Goal: Check status: Check status

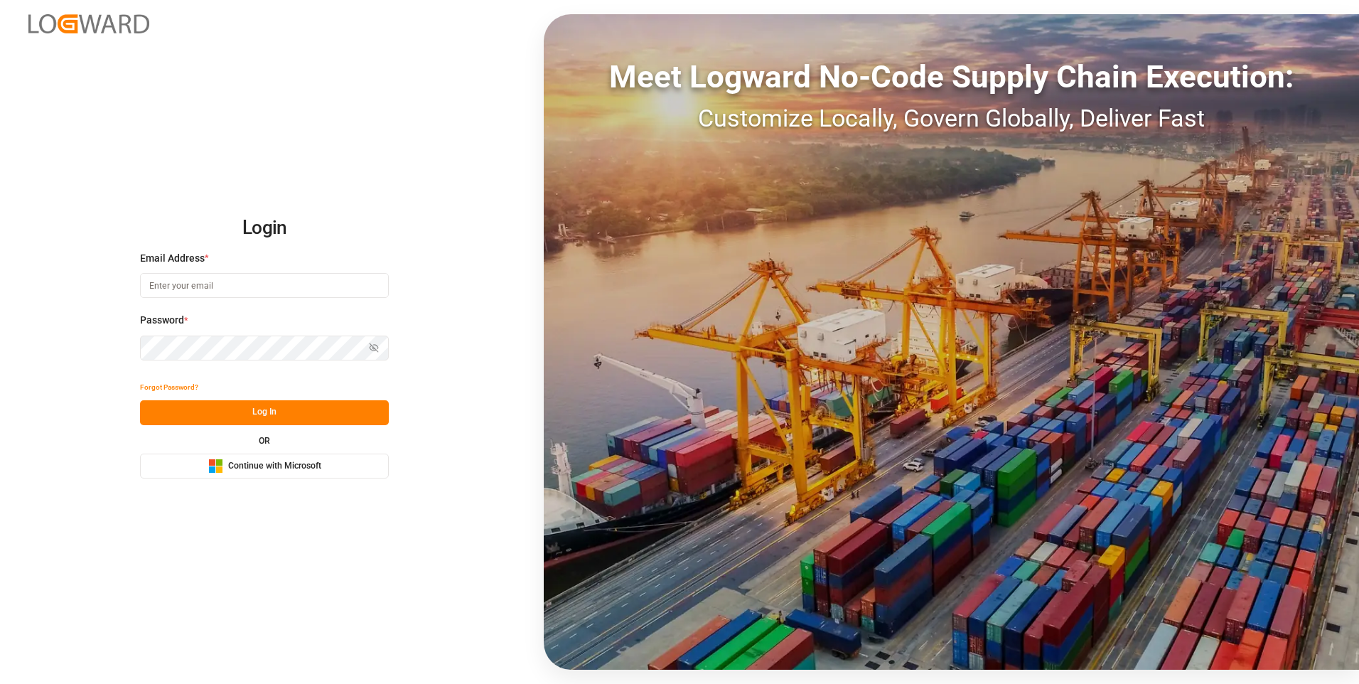
type input "[EMAIL_ADDRESS][DOMAIN_NAME]"
click at [211, 308] on button "Log In" at bounding box center [264, 412] width 249 height 25
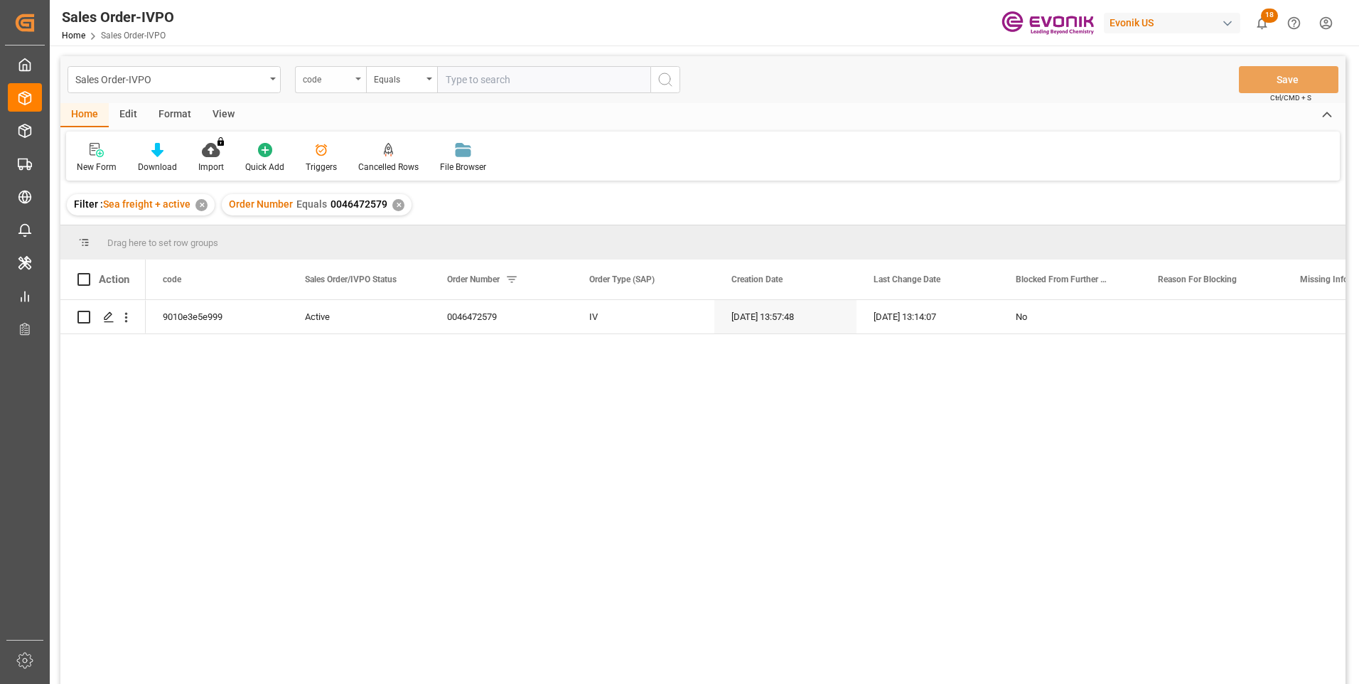
click at [359, 82] on div "code" at bounding box center [330, 79] width 71 height 27
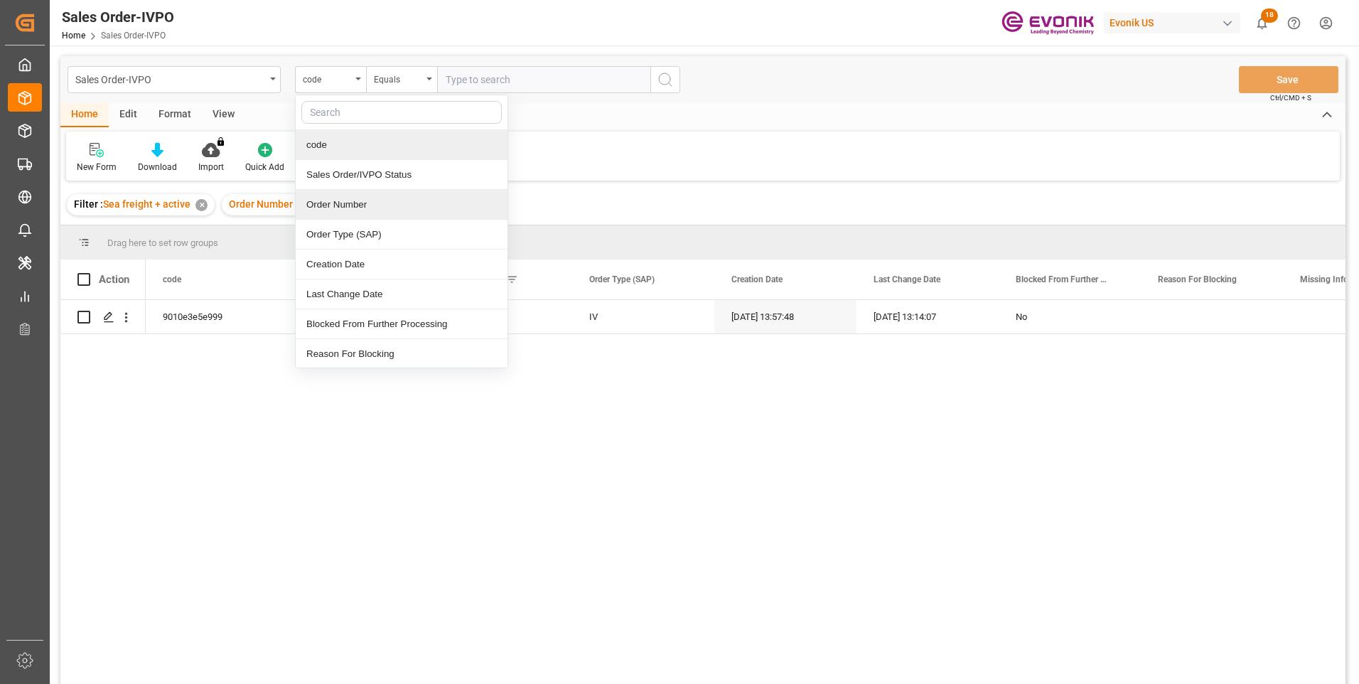
drag, startPoint x: 335, startPoint y: 208, endPoint x: 372, endPoint y: 188, distance: 42.3
click at [336, 208] on div "Order Number" at bounding box center [402, 205] width 212 height 30
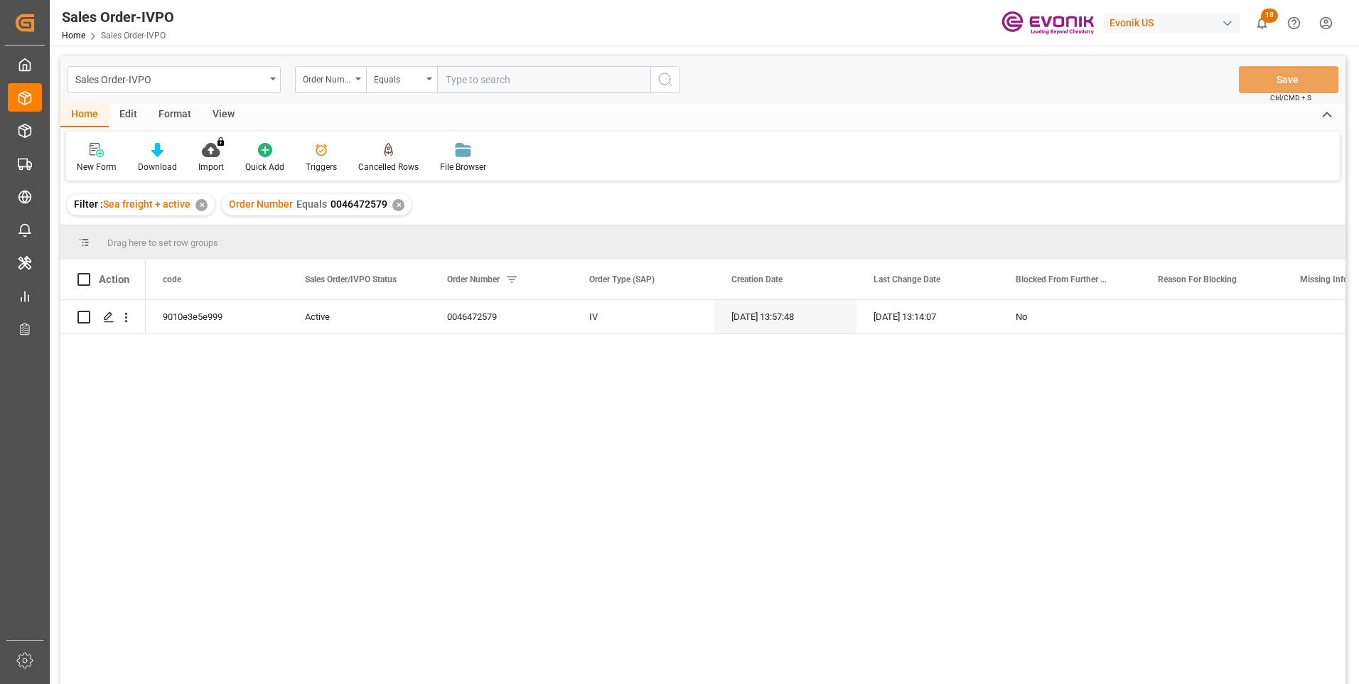
click at [500, 80] on input "text" at bounding box center [543, 79] width 213 height 27
paste input "0046472579"
type input "0046472579"
click at [670, 82] on icon "search button" at bounding box center [665, 79] width 17 height 17
click at [128, 308] on icon "open menu" at bounding box center [126, 317] width 15 height 15
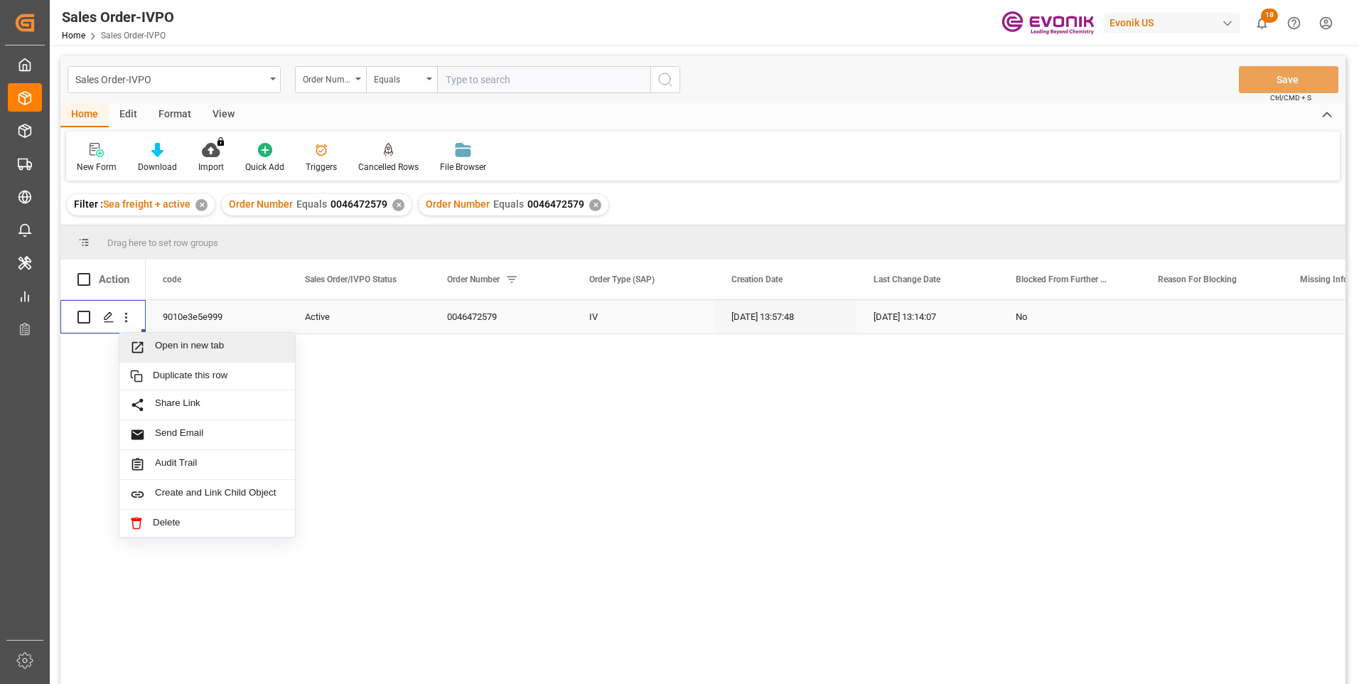
click at [160, 308] on span "Open in new tab" at bounding box center [219, 347] width 129 height 15
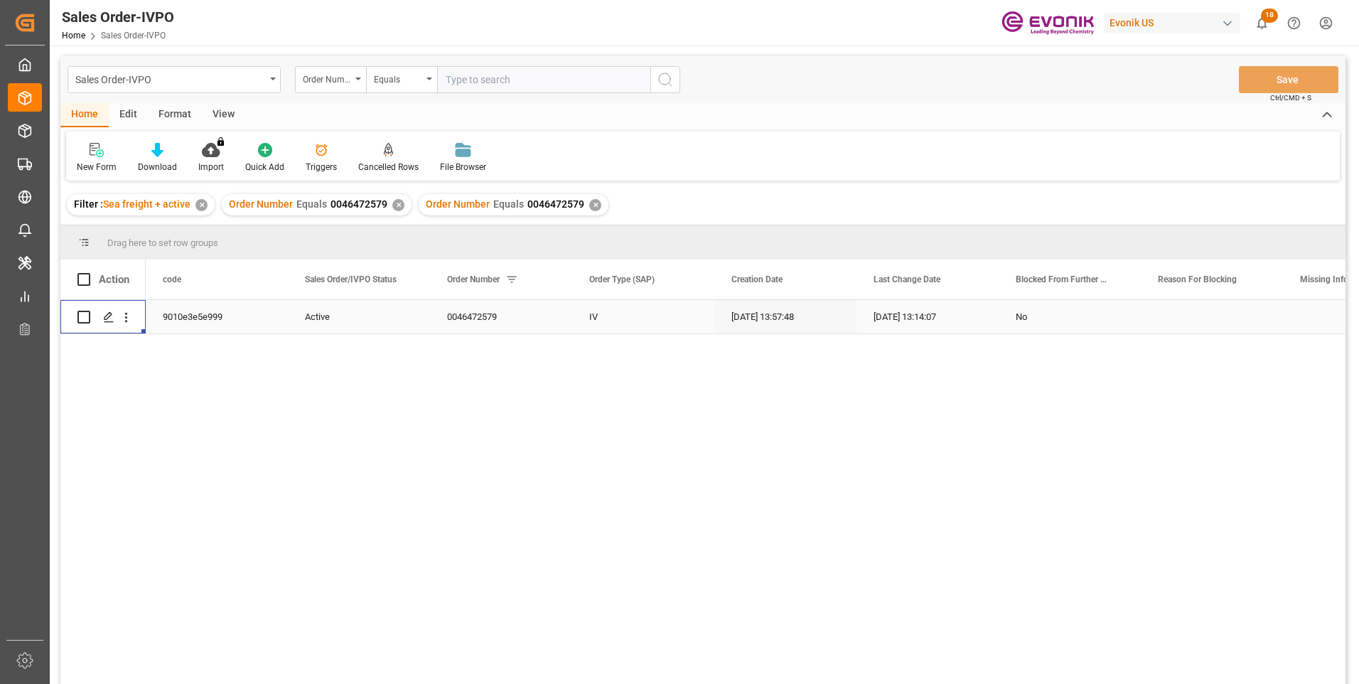
click at [465, 73] on input "text" at bounding box center [543, 79] width 213 height 27
paste input "0046474277"
type input "0046474277"
click at [656, 81] on button "search button" at bounding box center [665, 79] width 30 height 27
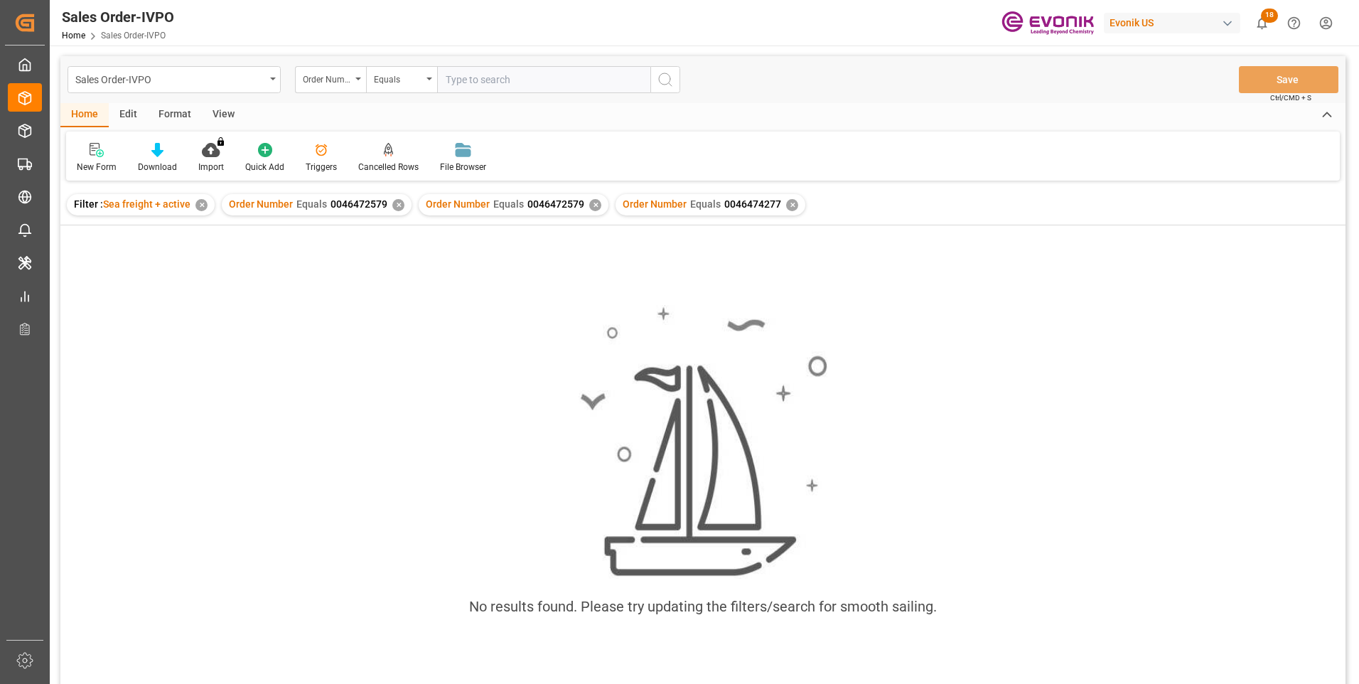
click at [589, 207] on div "✕" at bounding box center [595, 205] width 12 height 12
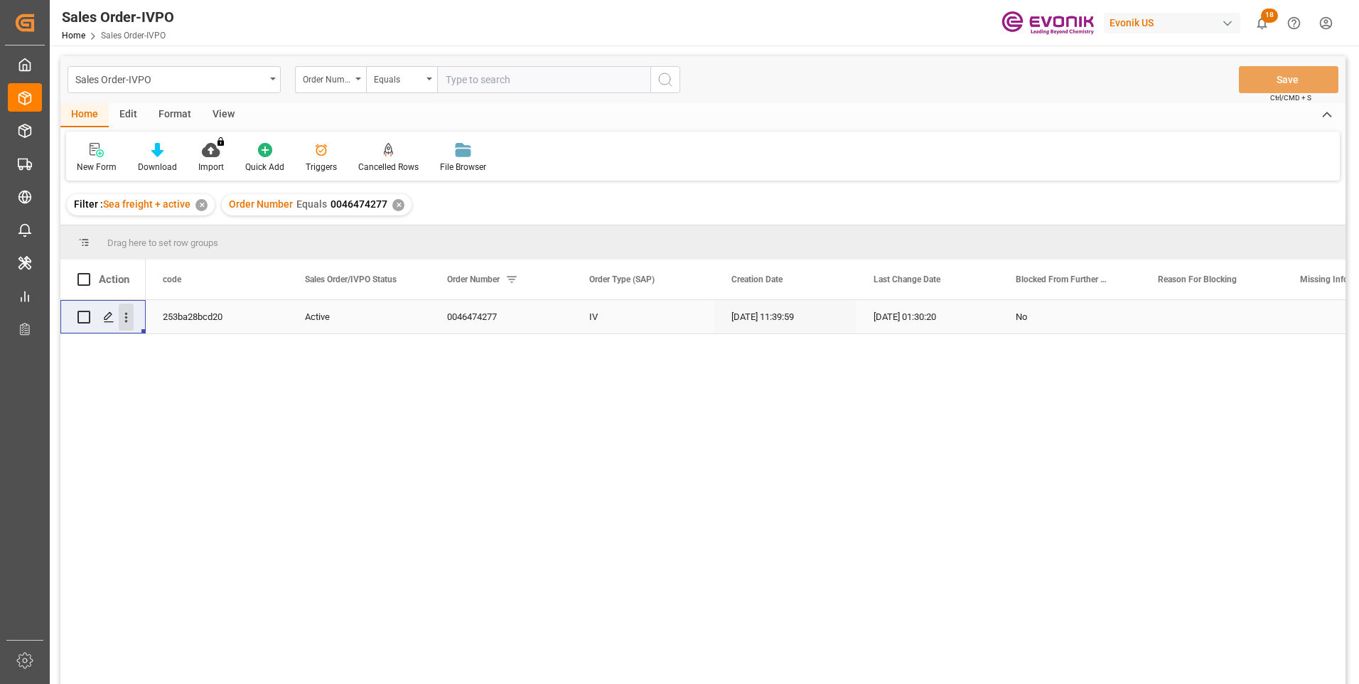
click at [128, 308] on icon "open menu" at bounding box center [126, 317] width 15 height 15
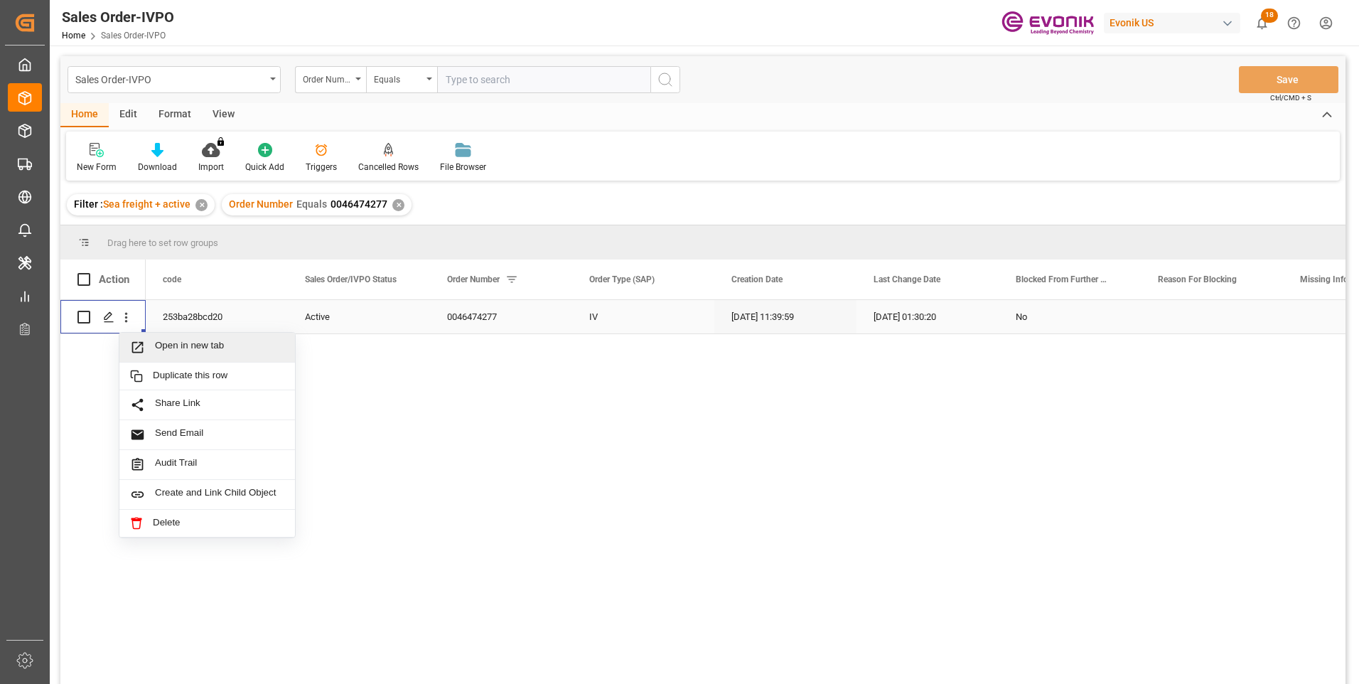
click at [201, 308] on span "Open in new tab" at bounding box center [219, 347] width 129 height 15
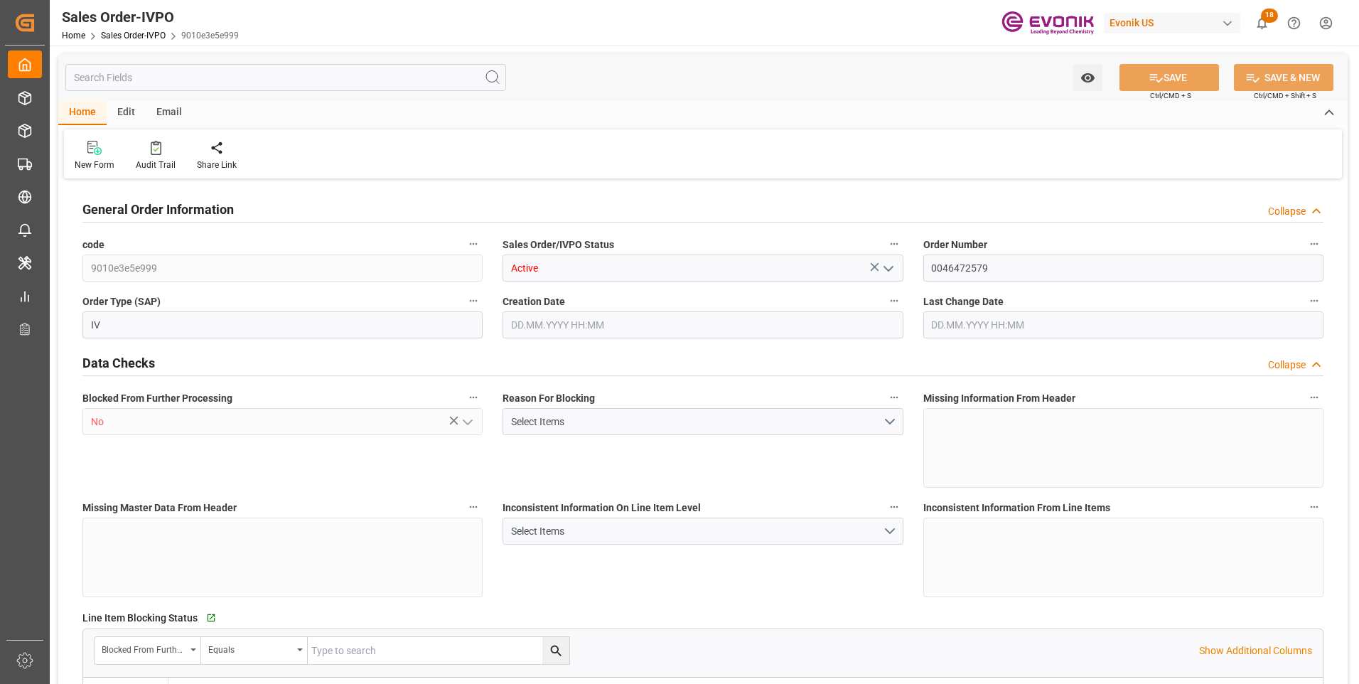
type input "BRSSZ"
type input "0"
type input "1"
type input "2"
type input "1"
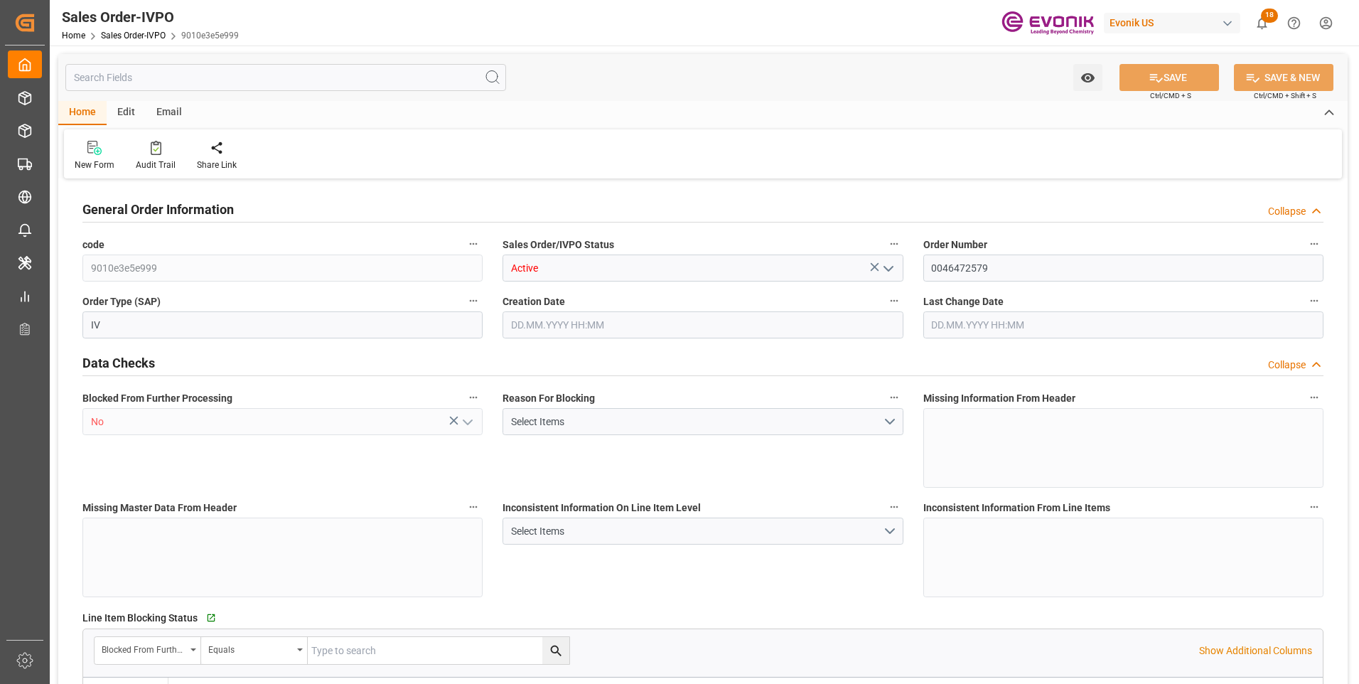
type input "19798"
type input "17.86"
type input "17000"
type input "30"
type input "22.09.2025 13:57"
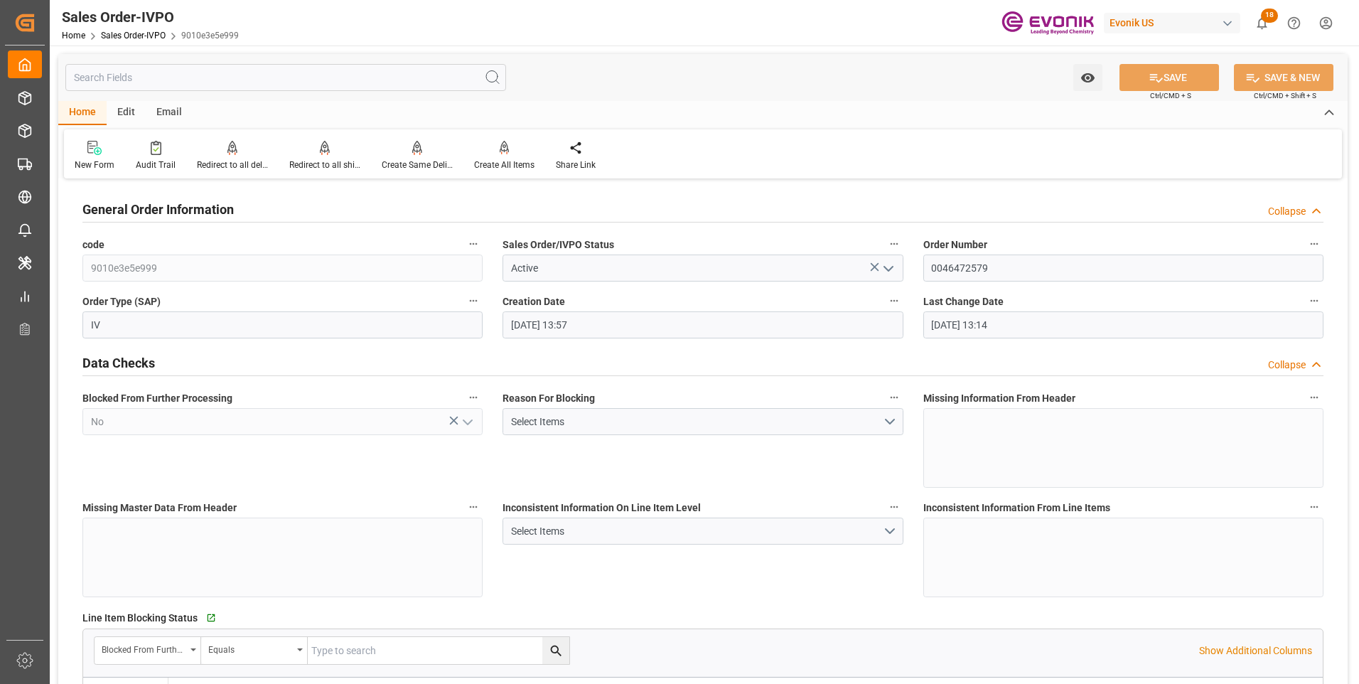
type input "25.09.2025 13:14"
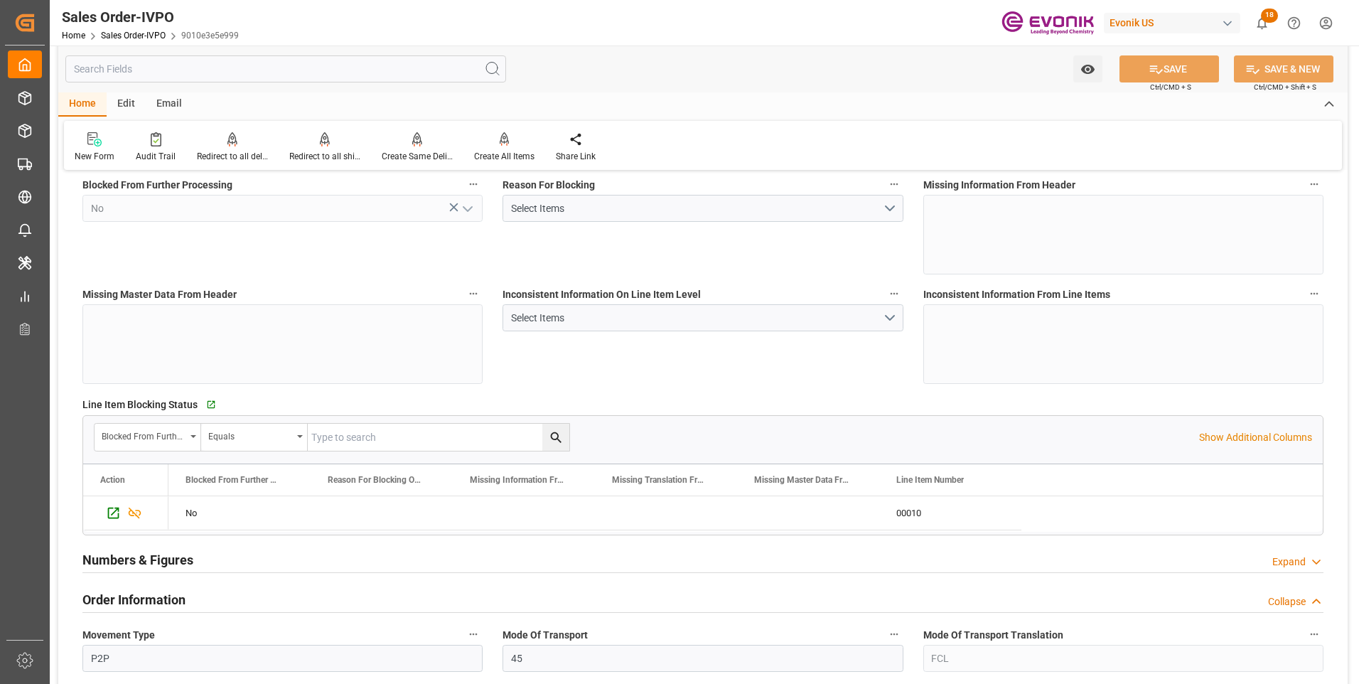
click at [199, 73] on input "text" at bounding box center [285, 68] width 441 height 27
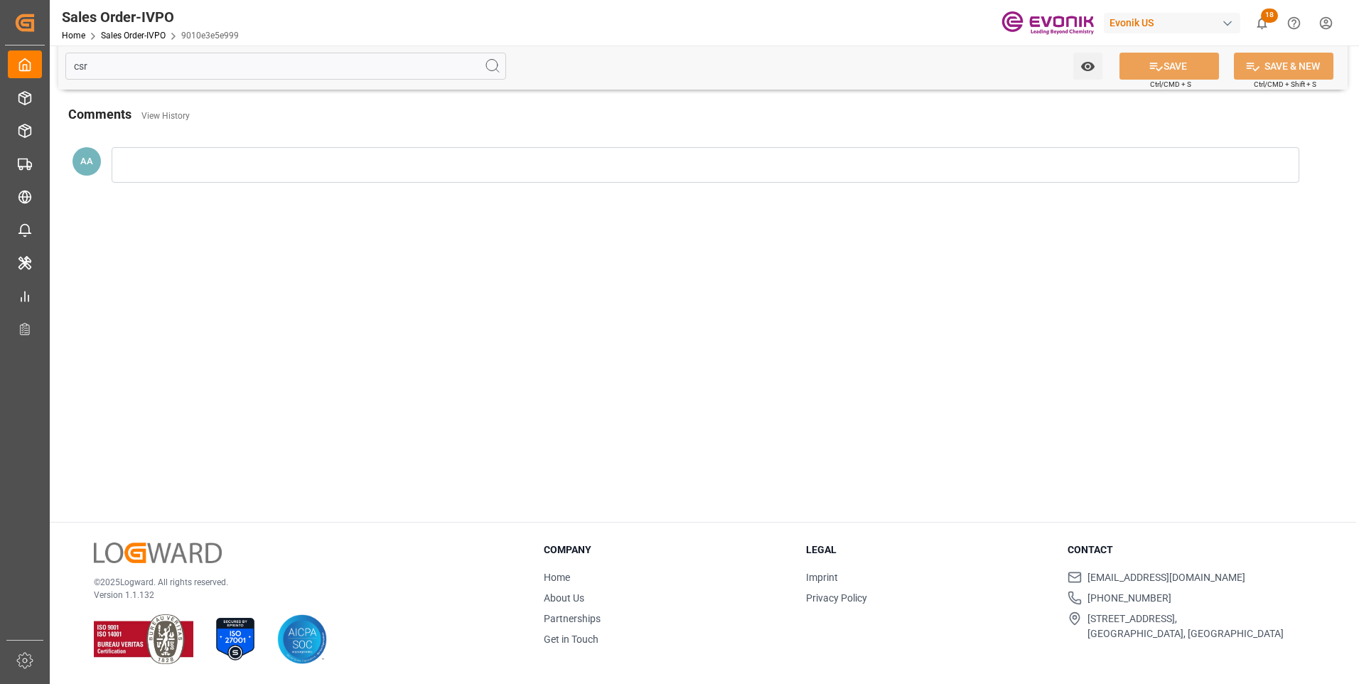
scroll to position [0, 0]
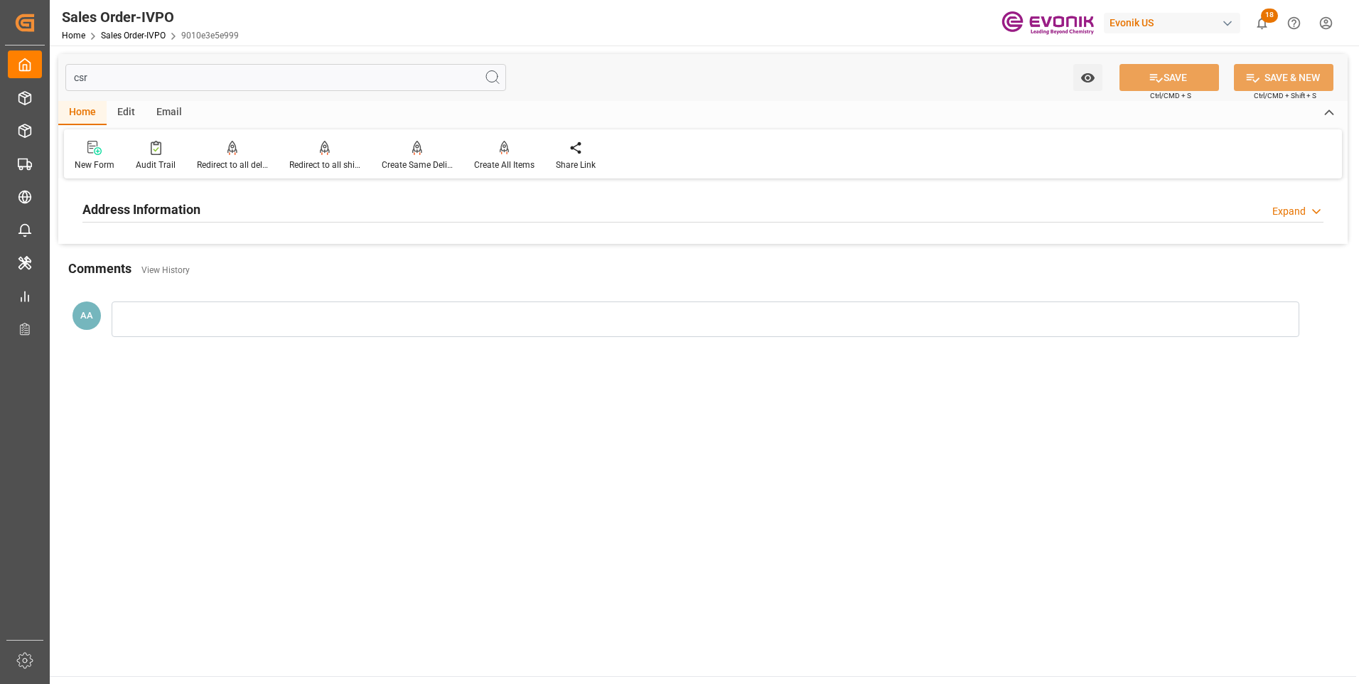
type input "csr"
click at [163, 212] on h2 "Address Information" at bounding box center [141, 209] width 118 height 19
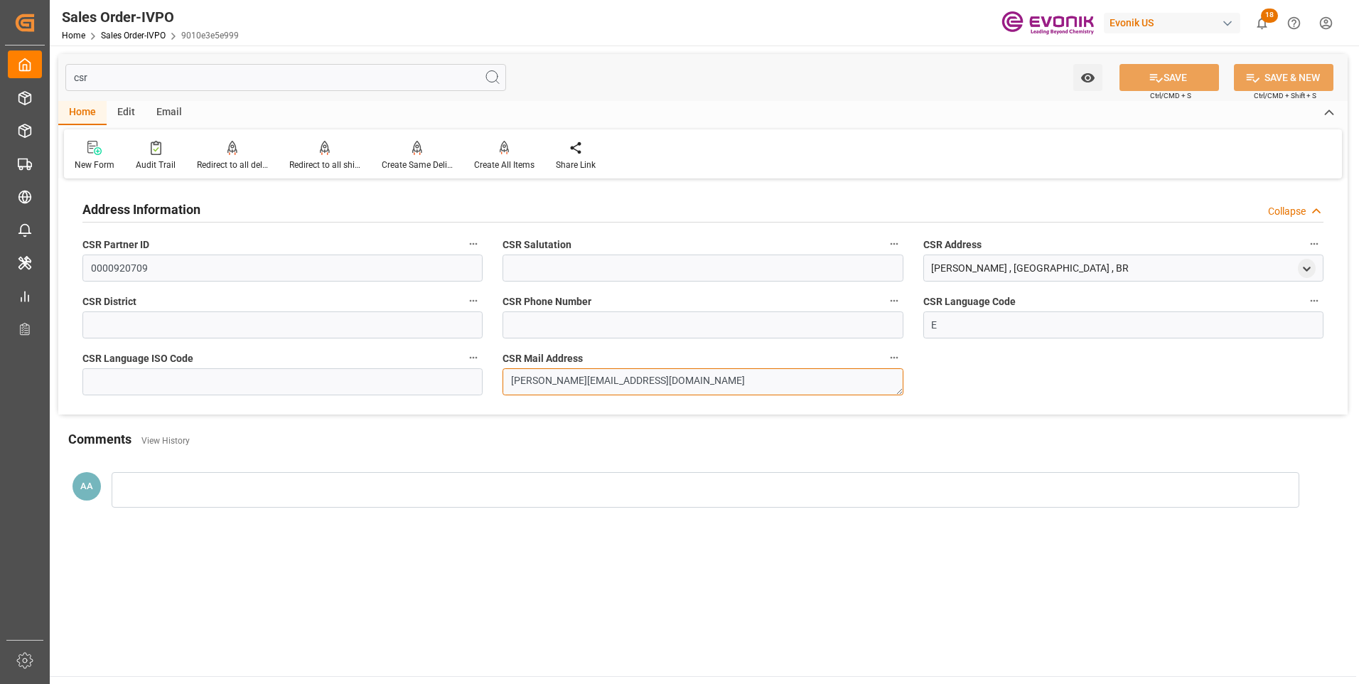
drag, startPoint x: 659, startPoint y: 382, endPoint x: 487, endPoint y: 382, distance: 172.0
click at [487, 382] on div "Address Information Collapse CSR Partner ID 0000920709 CSR Salutation CSR Addre…" at bounding box center [702, 299] width 1289 height 232
click at [503, 436] on div "Comments View History" at bounding box center [703, 441] width 1270 height 24
click at [100, 77] on input "csr" at bounding box center [285, 77] width 441 height 27
drag, startPoint x: 98, startPoint y: 77, endPoint x: 27, endPoint y: 80, distance: 71.1
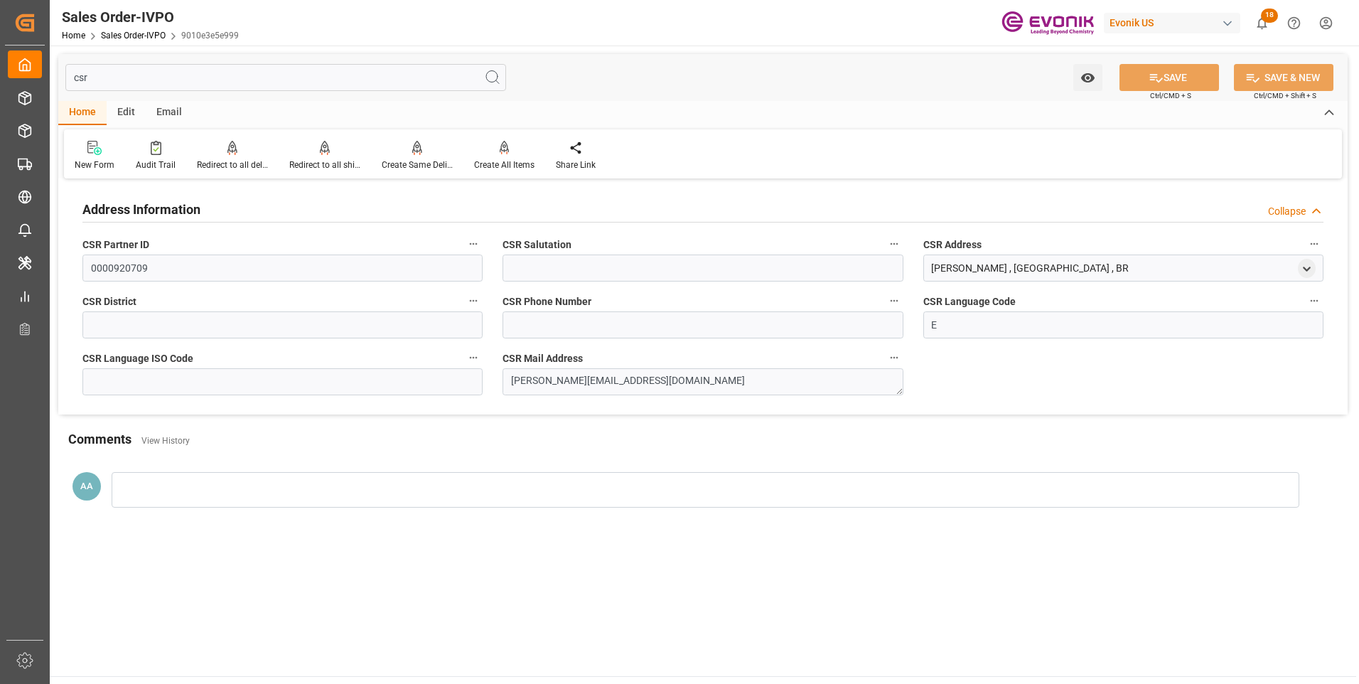
click at [27, 80] on div "Created by potrace 1.15, written by Peter Selinger 2001-2017 Created by potrace…" at bounding box center [679, 342] width 1359 height 684
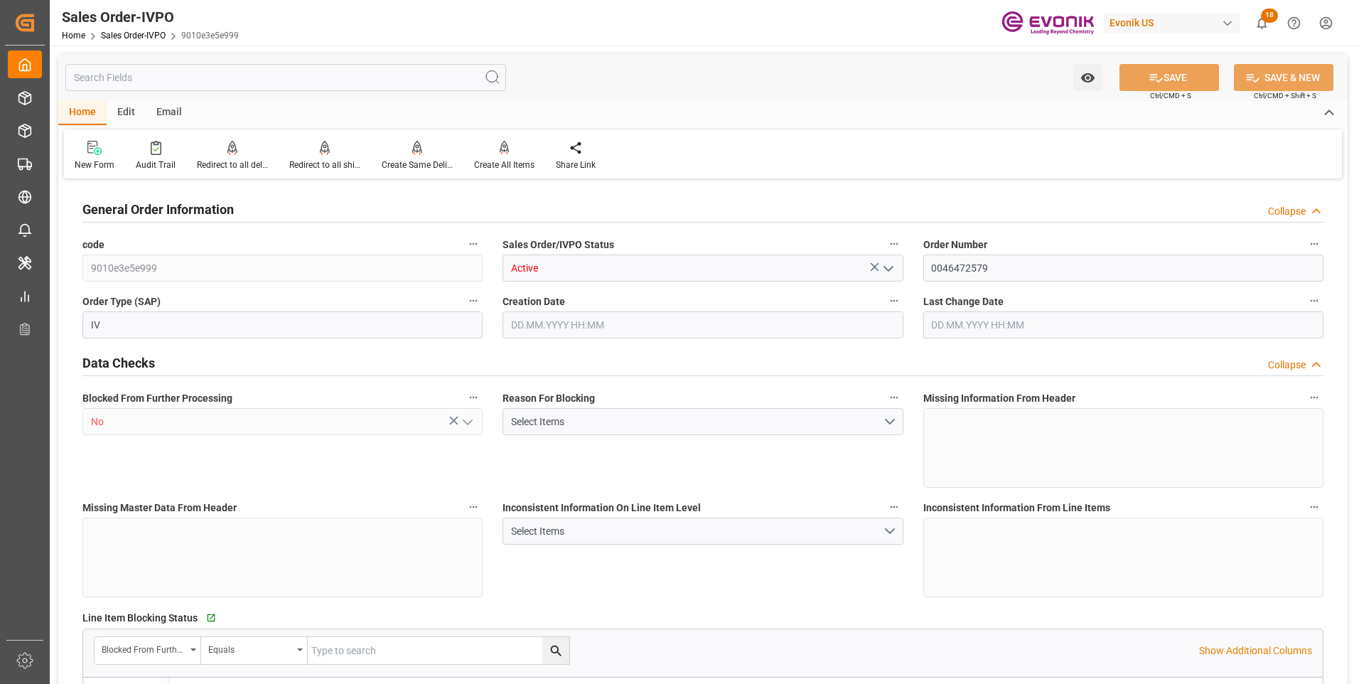
type input "BRSSZ"
type input "0"
type input "1"
type input "2"
type input "1"
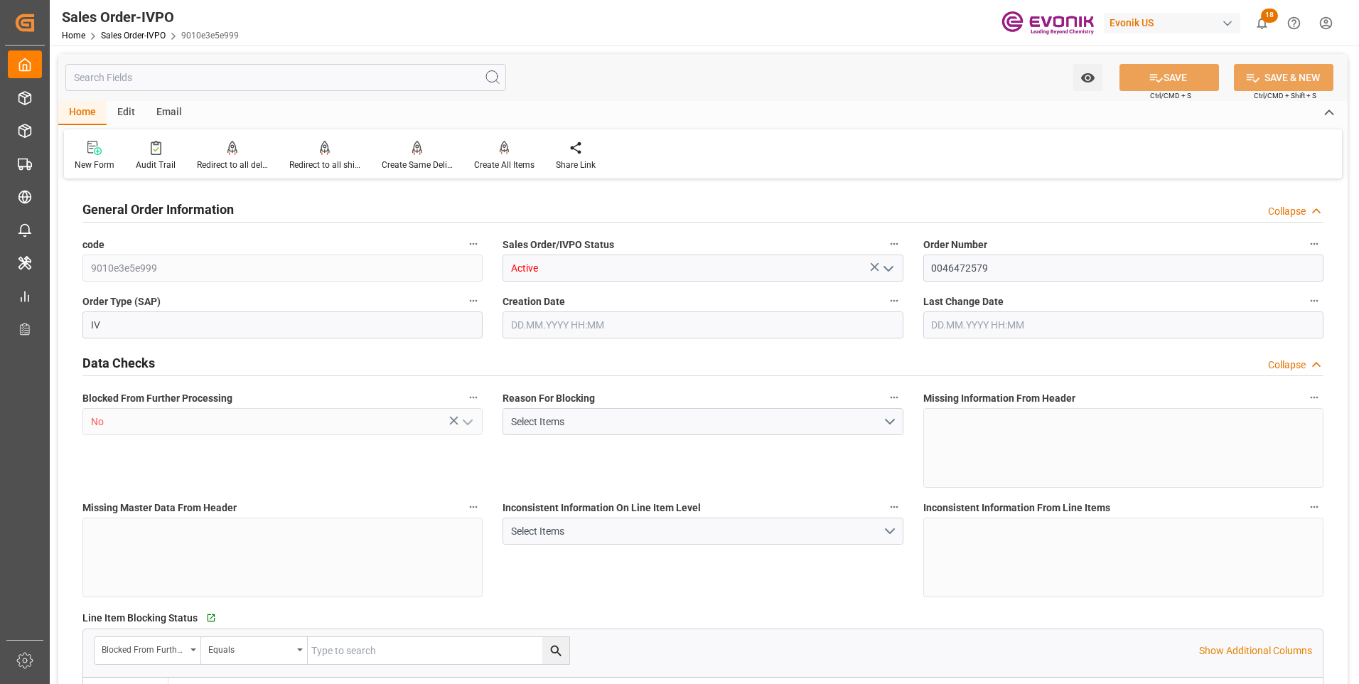
type input "19798"
type input "17.86"
type input "17000"
type input "30"
type input "22.09.2025 13:57"
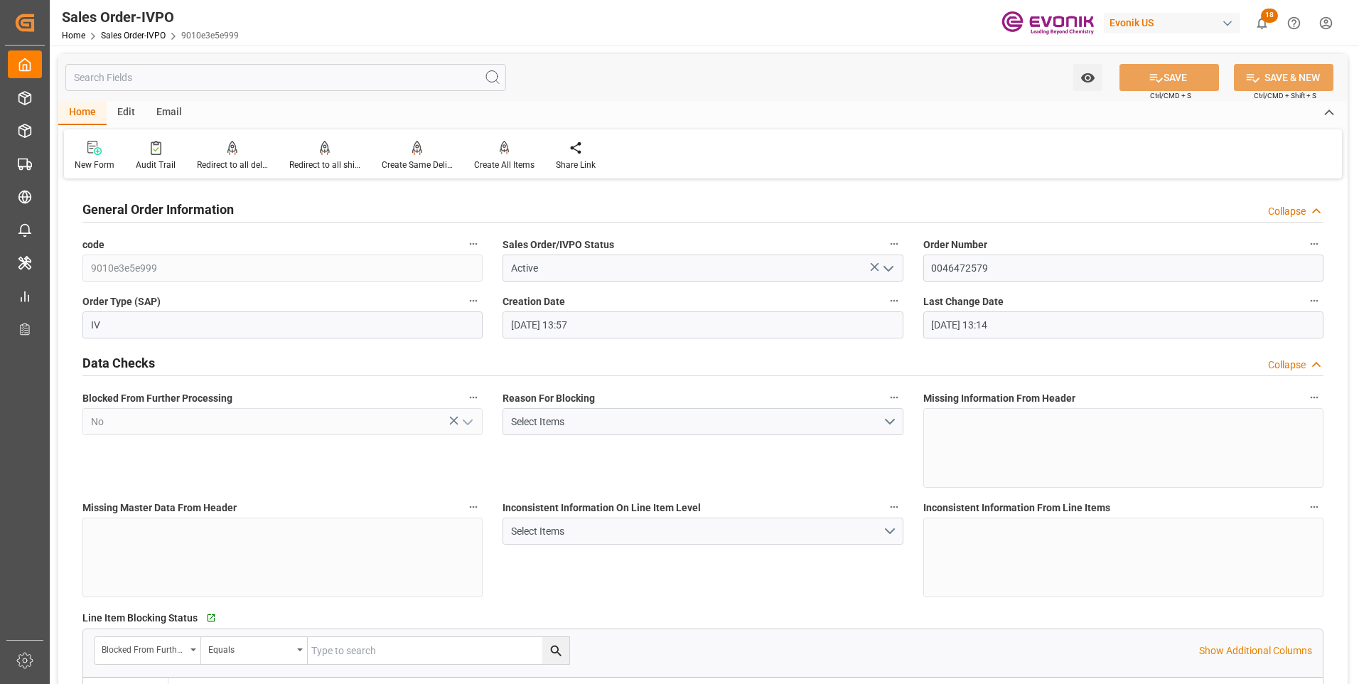
type input "25.09.2025 13:14"
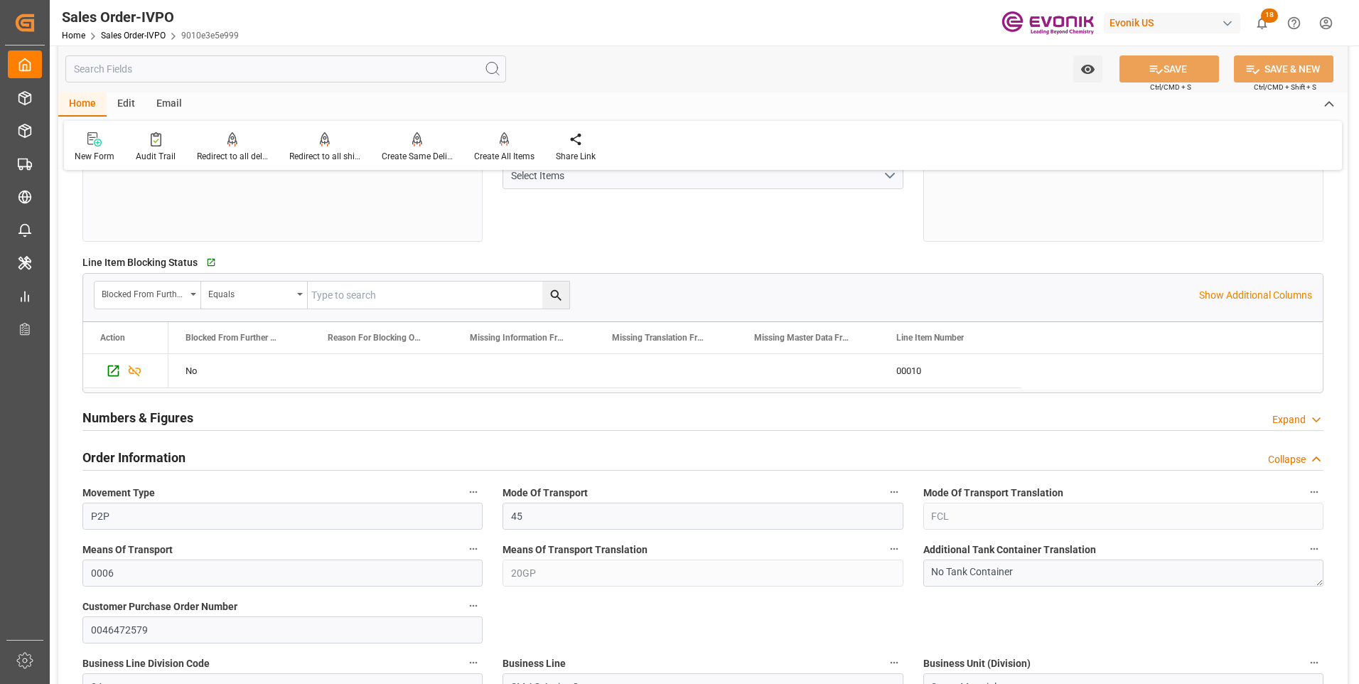
scroll to position [711, 0]
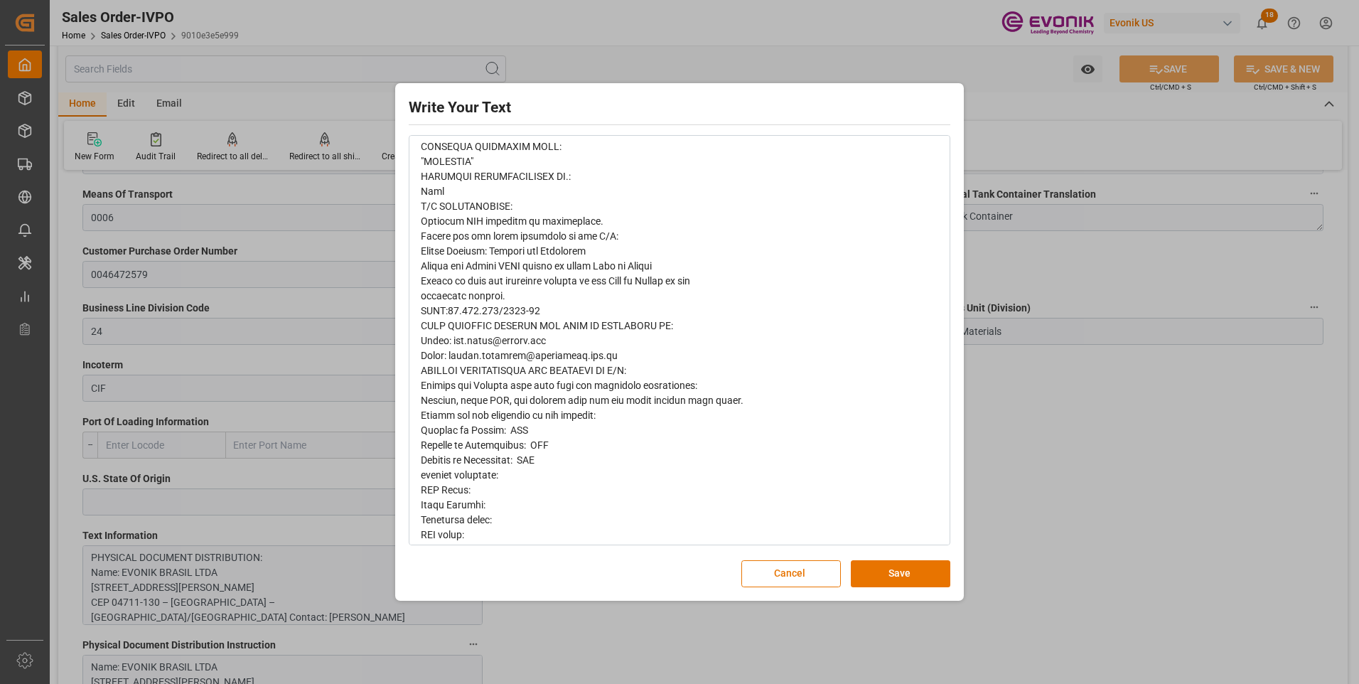
scroll to position [284, 0]
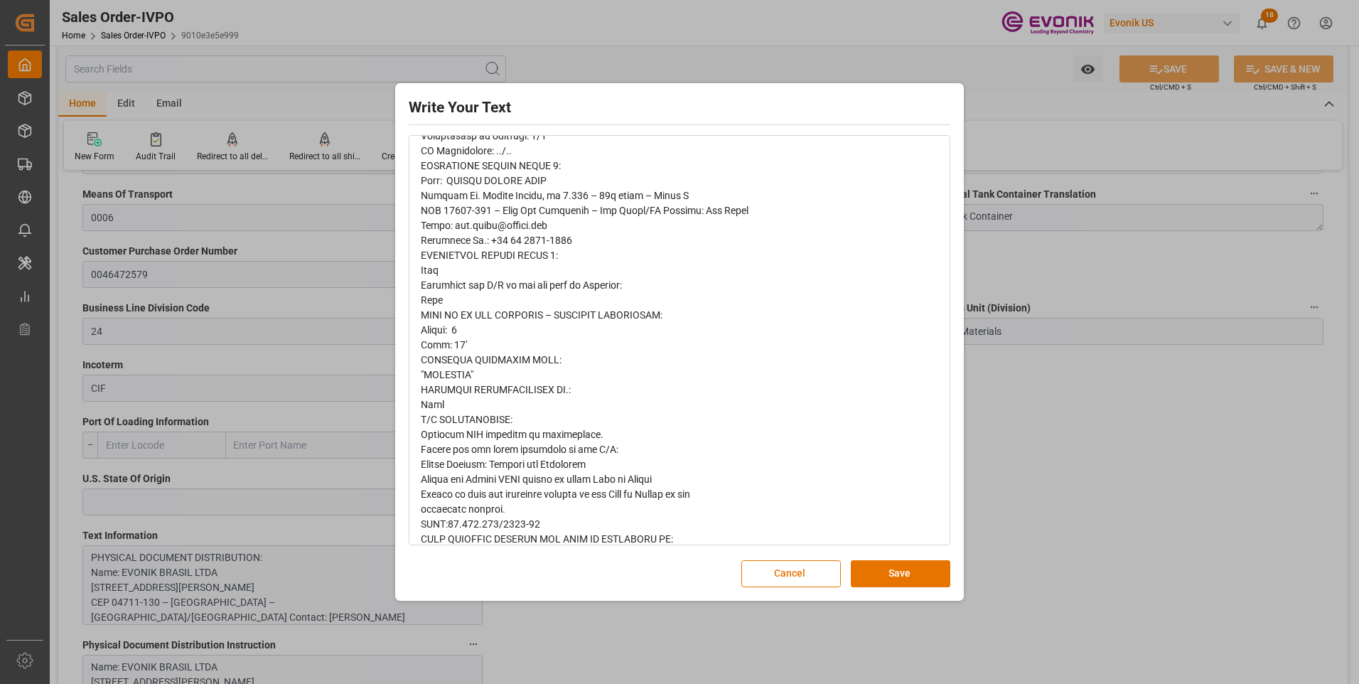
click at [1068, 422] on div "Write Your Text Normal 14 Font Cancel Save" at bounding box center [679, 342] width 1359 height 684
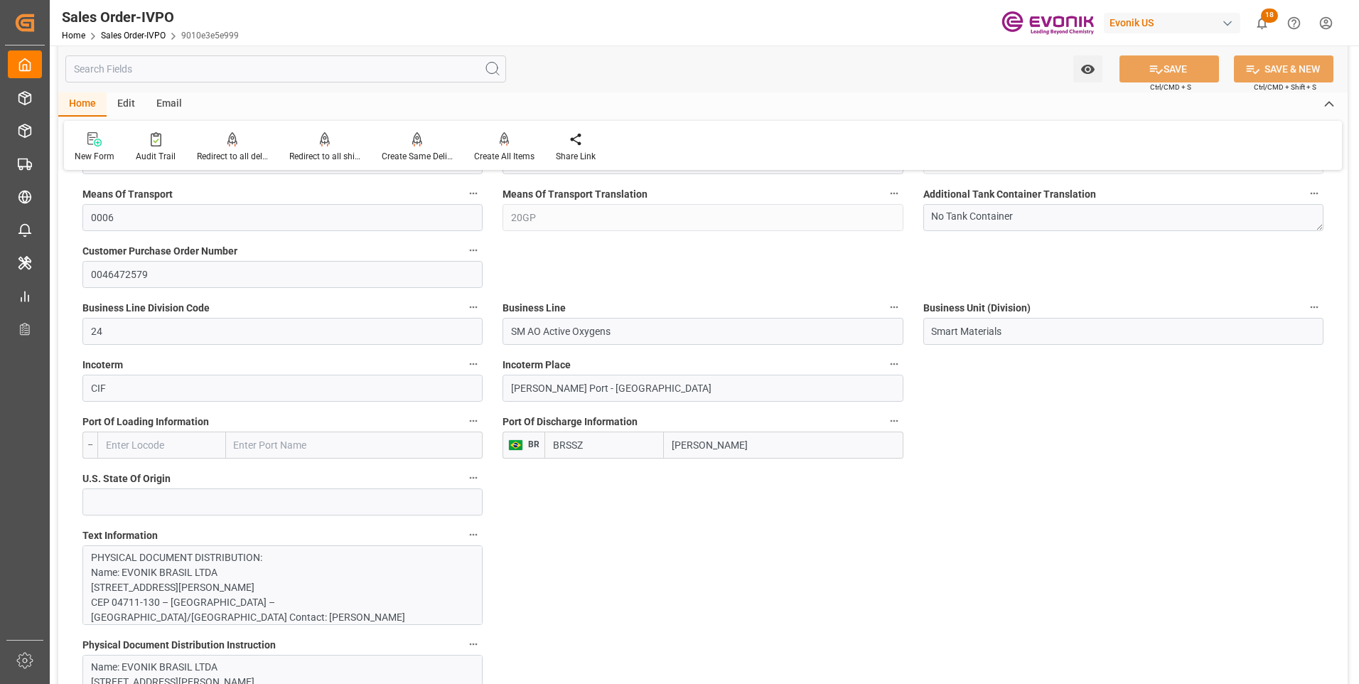
scroll to position [995, 0]
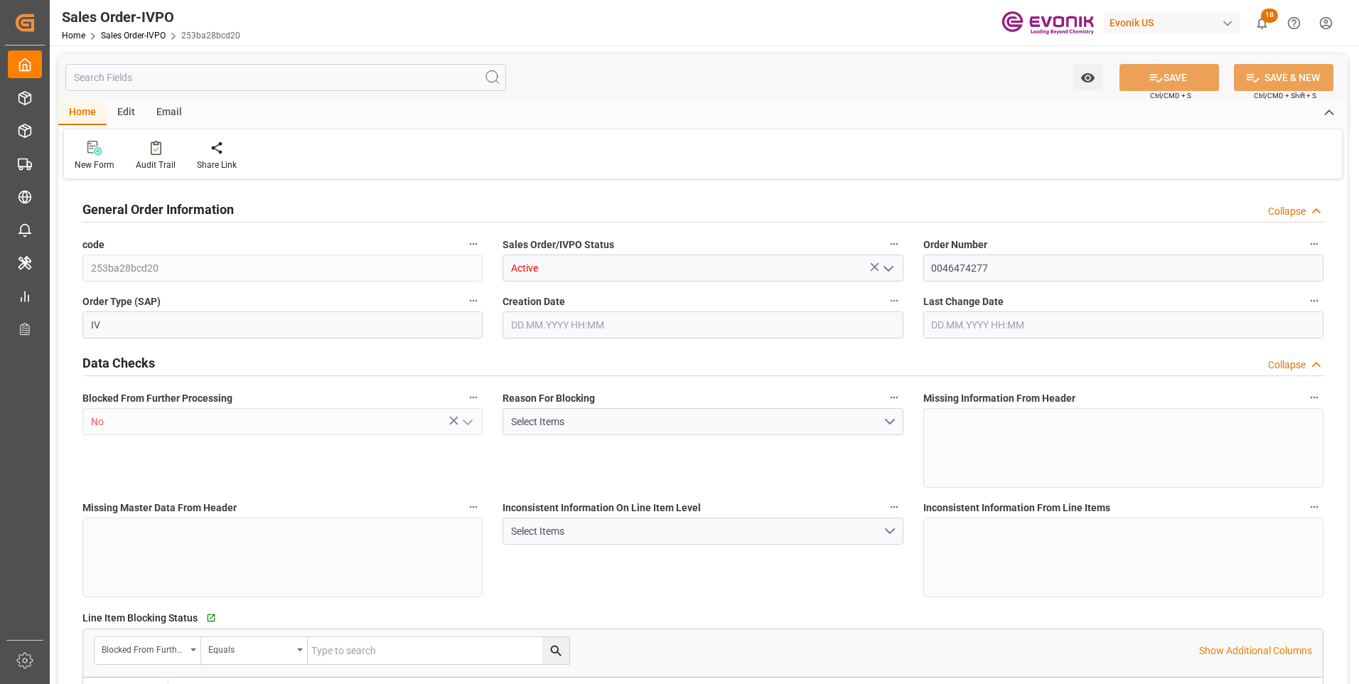
type input "BRSSZ"
type input "0"
type input "1"
type input "2"
type input "1"
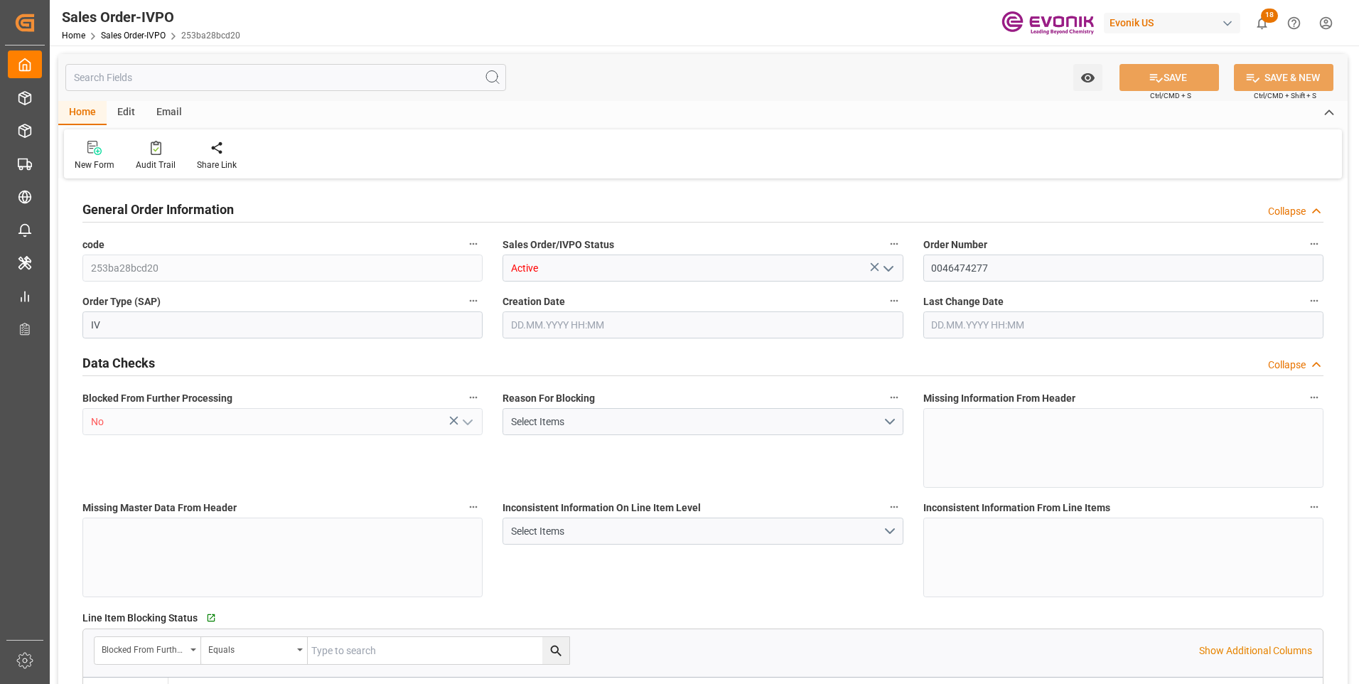
type input "19783"
type input "17.423"
type input "17000"
type input "30"
type input "[DATE] 11:39"
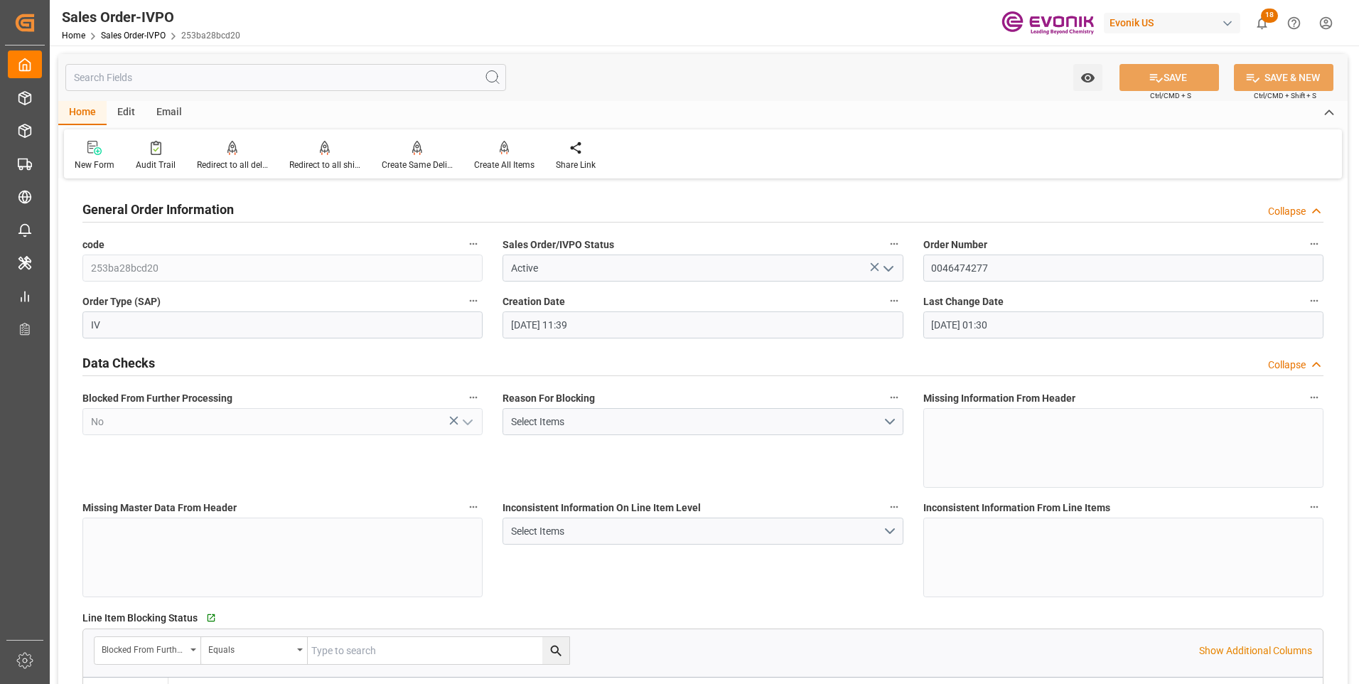
type input "[DATE] 01:30"
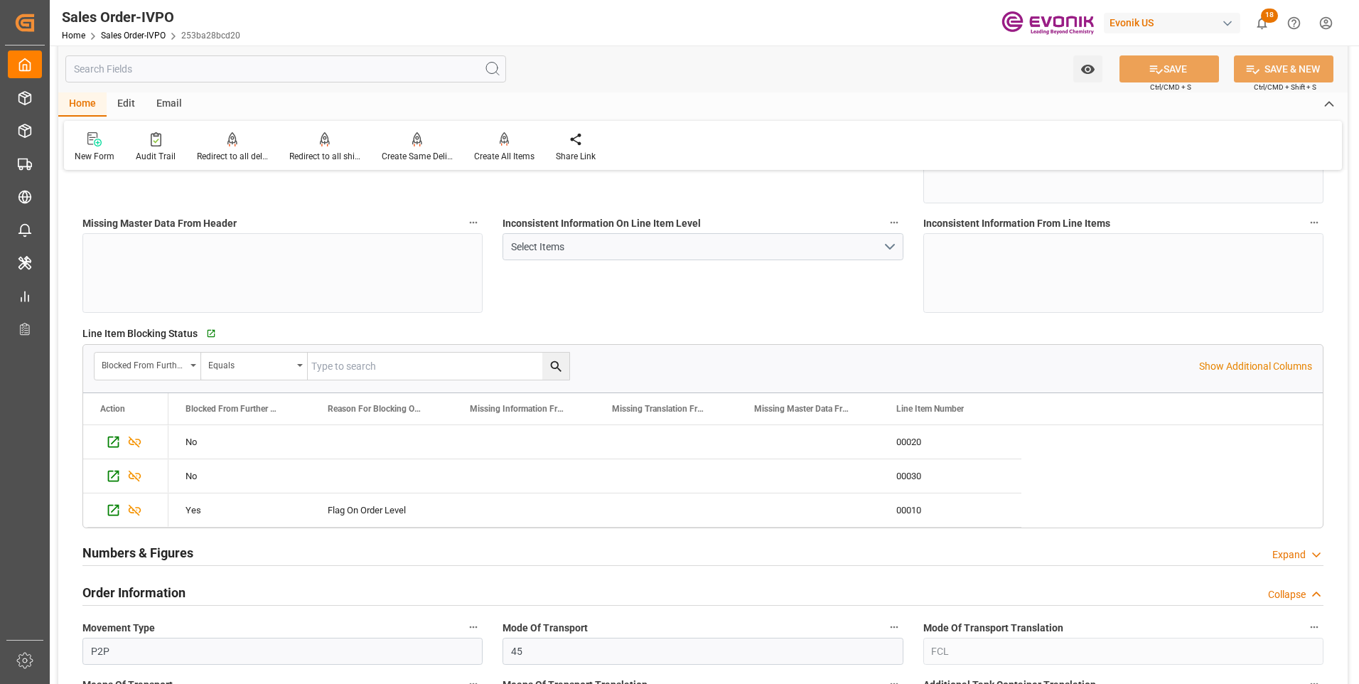
click at [153, 68] on input "text" at bounding box center [285, 68] width 441 height 27
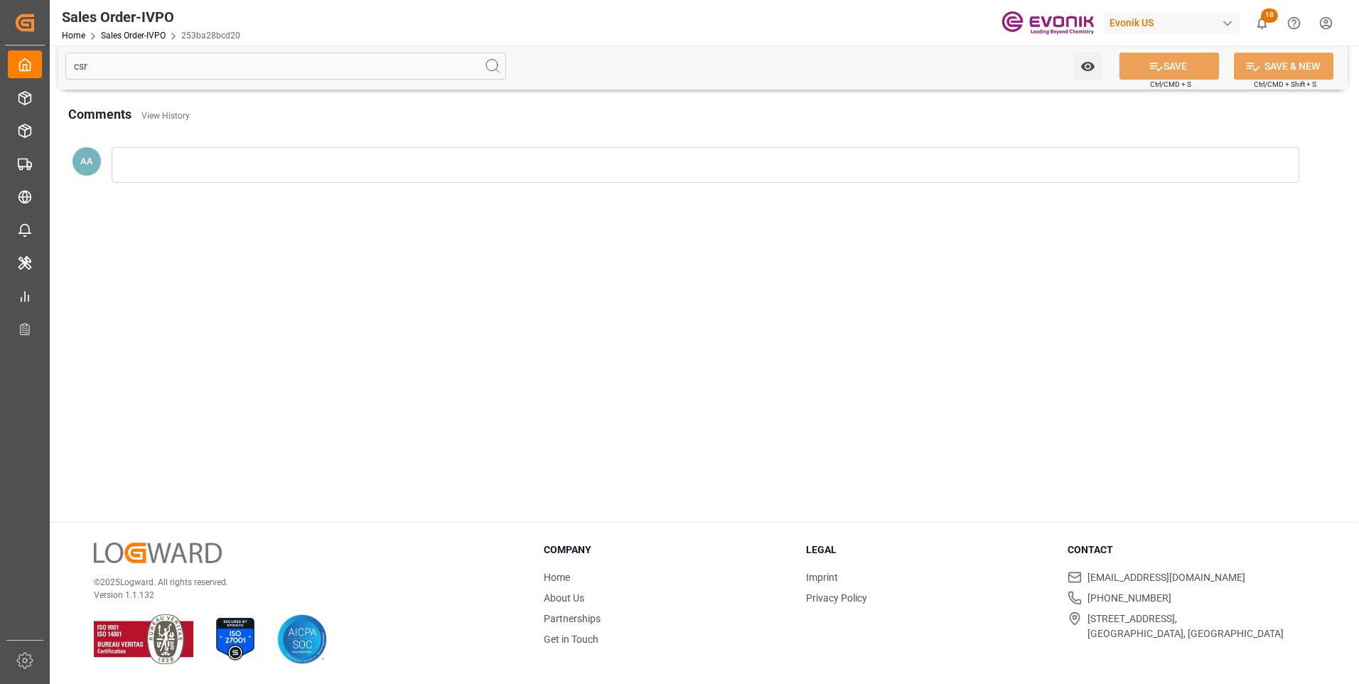
scroll to position [0, 0]
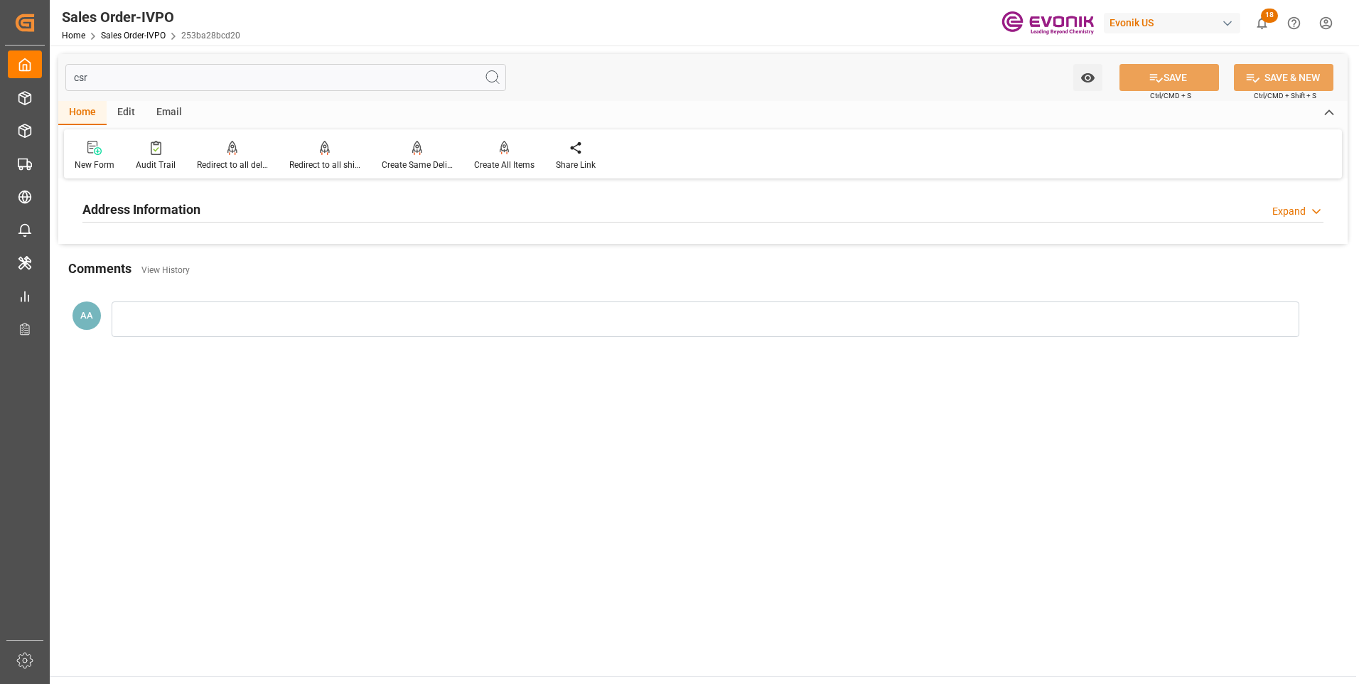
type input "csr"
click at [155, 211] on h2 "Address Information" at bounding box center [141, 209] width 118 height 19
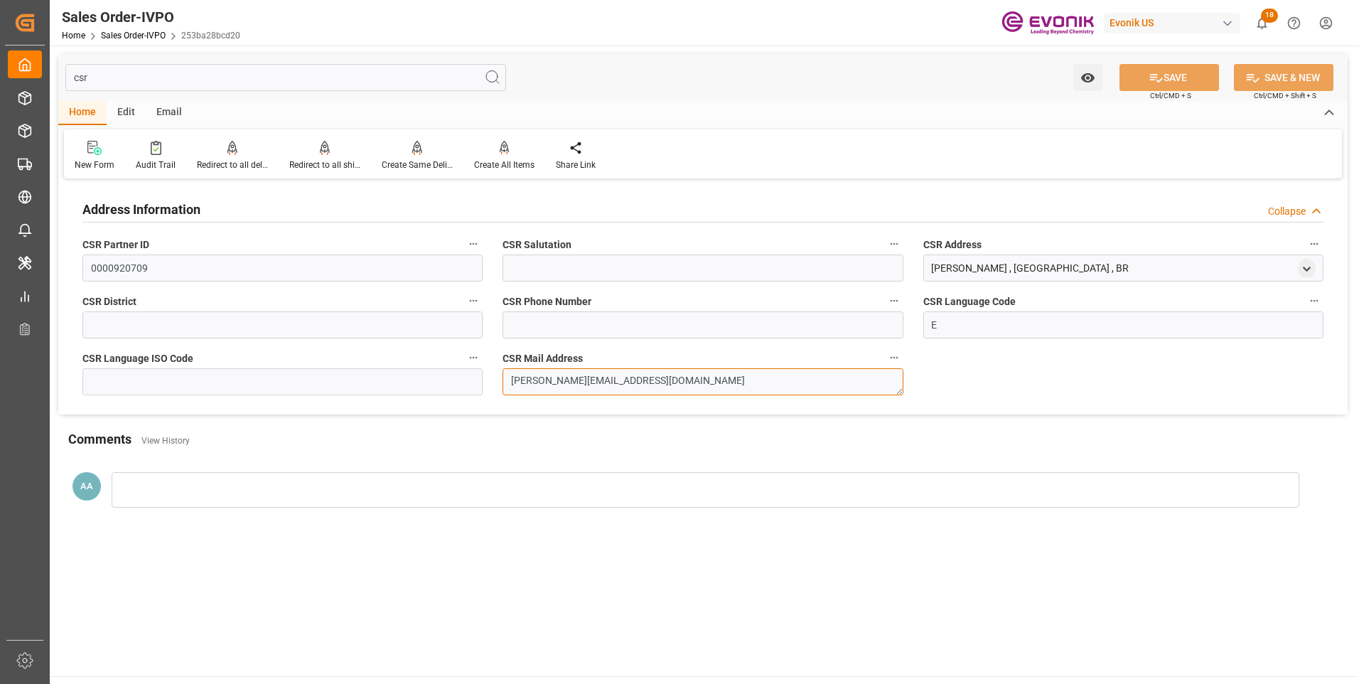
drag, startPoint x: 658, startPoint y: 382, endPoint x: 487, endPoint y: 385, distance: 171.3
click at [487, 385] on div "Address Information Collapse CSR Partner ID 0000920709 CSR Salutation CSR Addre…" at bounding box center [702, 299] width 1289 height 232
